Goal: Use online tool/utility: Utilize a website feature to perform a specific function

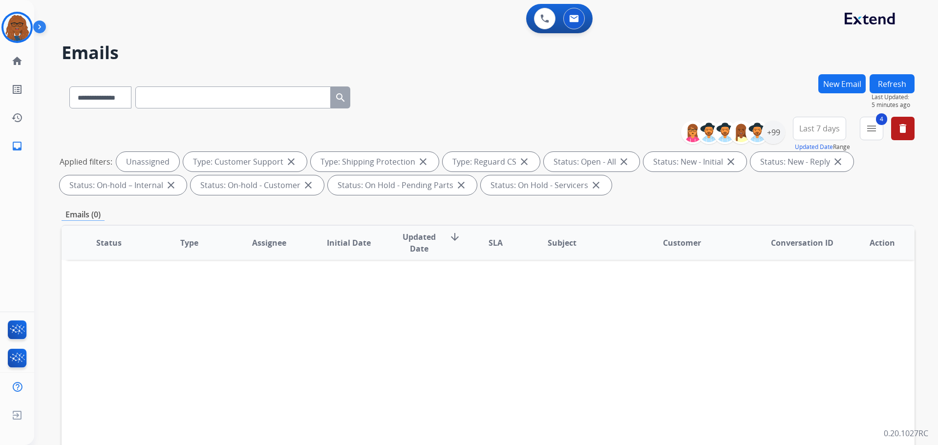
select select "**********"
click at [544, 17] on img at bounding box center [544, 18] width 9 height 9
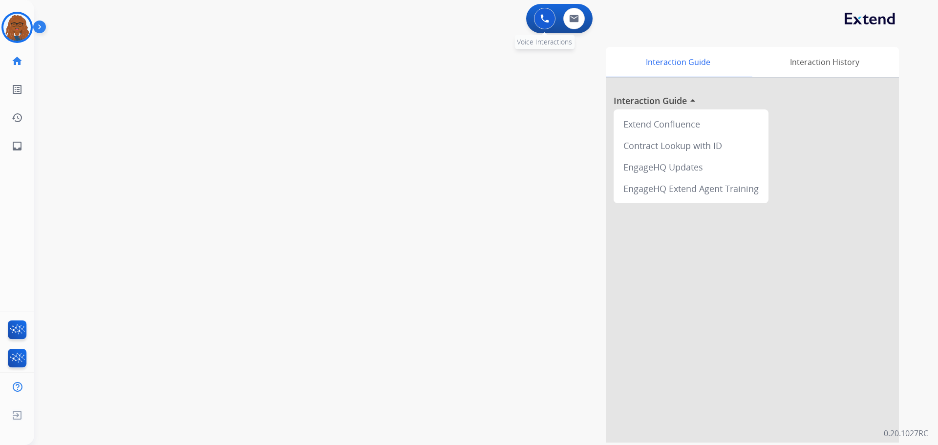
click at [539, 21] on button at bounding box center [544, 18] width 21 height 21
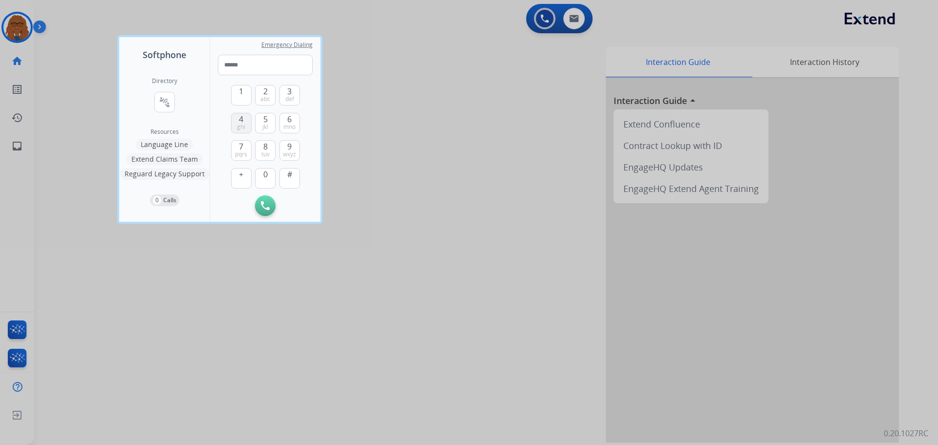
click at [243, 123] on span "ghi" at bounding box center [241, 127] width 8 height 8
type input "*"
click at [249, 58] on input "*" at bounding box center [265, 65] width 95 height 21
